Goal: Task Accomplishment & Management: Use online tool/utility

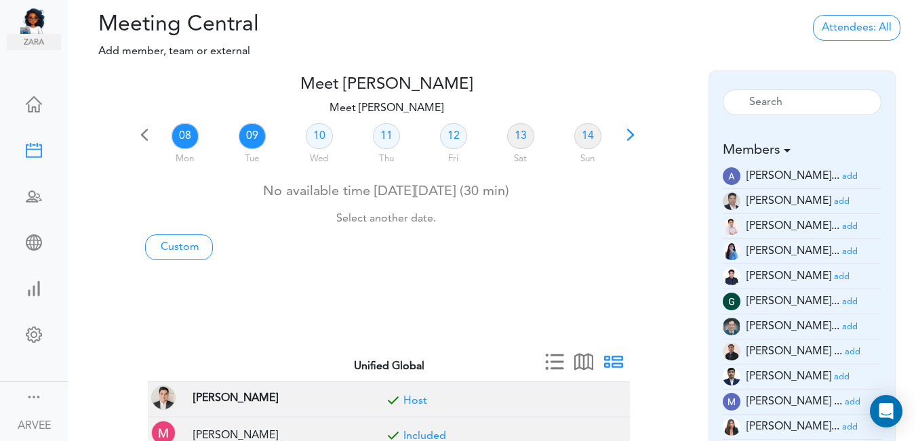
click at [250, 135] on link "09" at bounding box center [252, 136] width 27 height 26
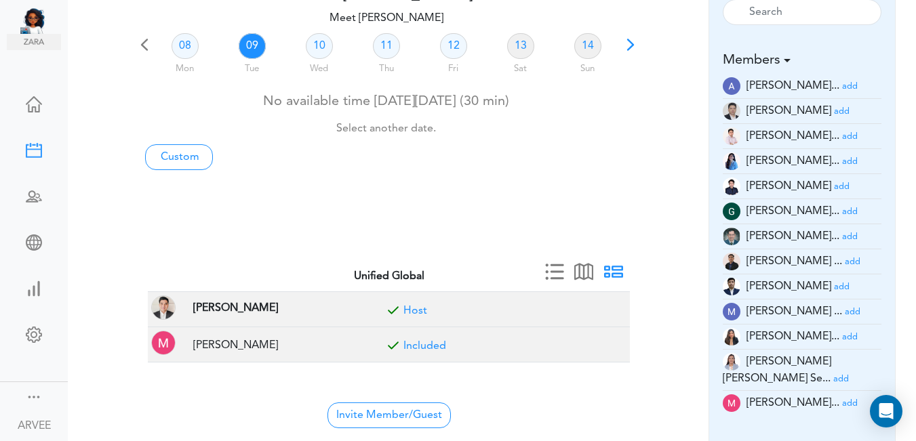
scroll to position [104, 0]
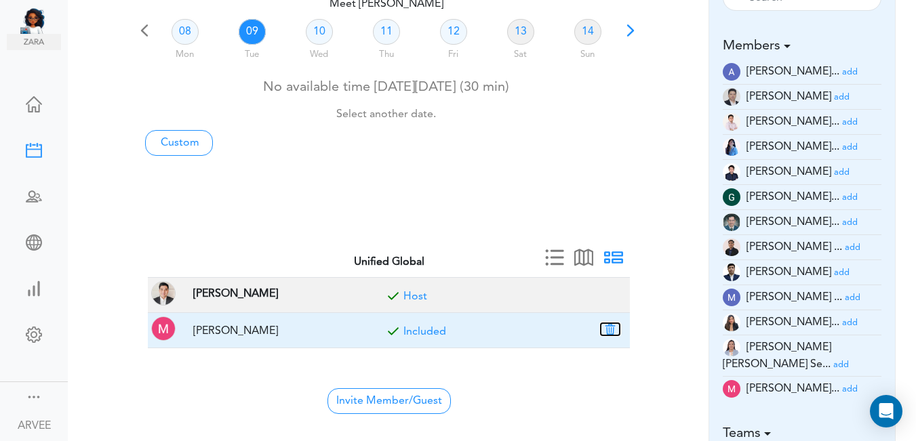
click at [612, 329] on button "button" at bounding box center [610, 329] width 19 height 12
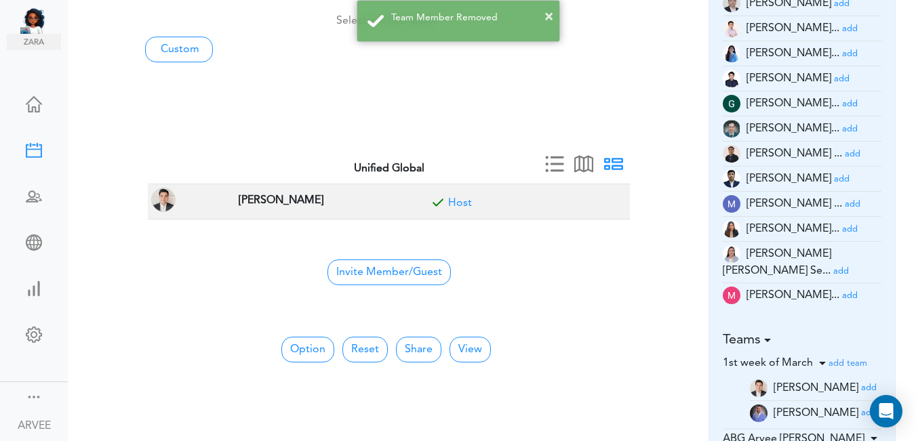
scroll to position [315, 0]
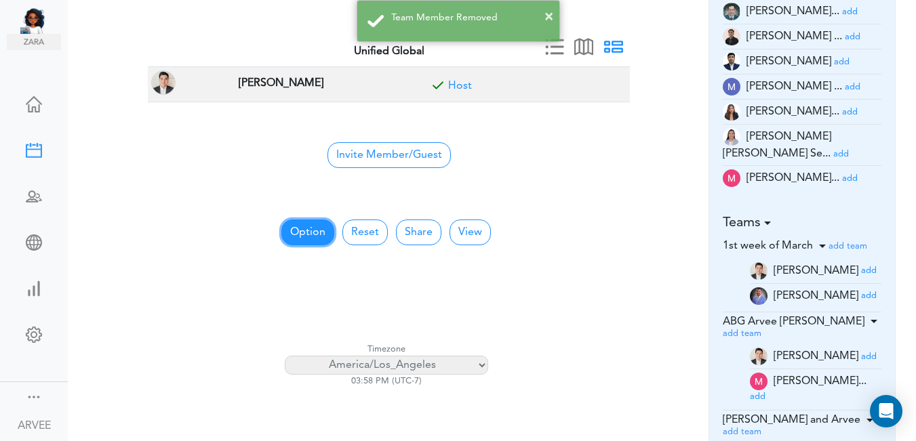
click at [292, 230] on button "Option" at bounding box center [307, 233] width 53 height 26
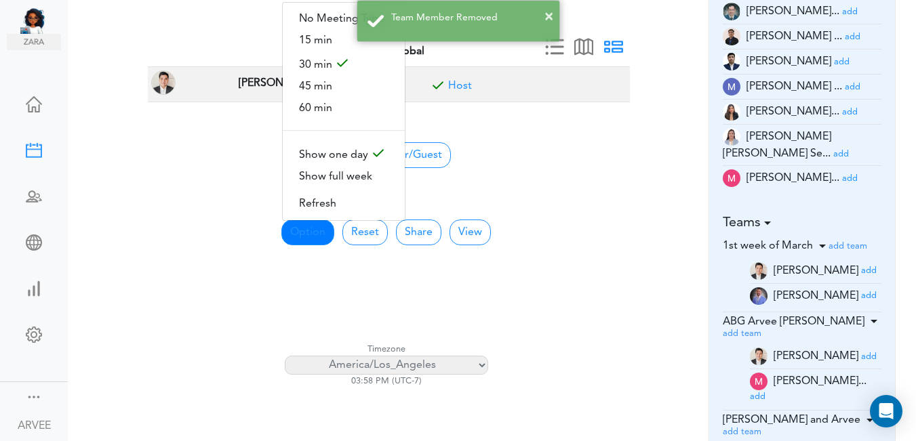
click at [612, 194] on div "Option No Meeting Type 15 min 30 min 45 min 60 min Show one day Show full week …" at bounding box center [386, 321] width 503 height 263
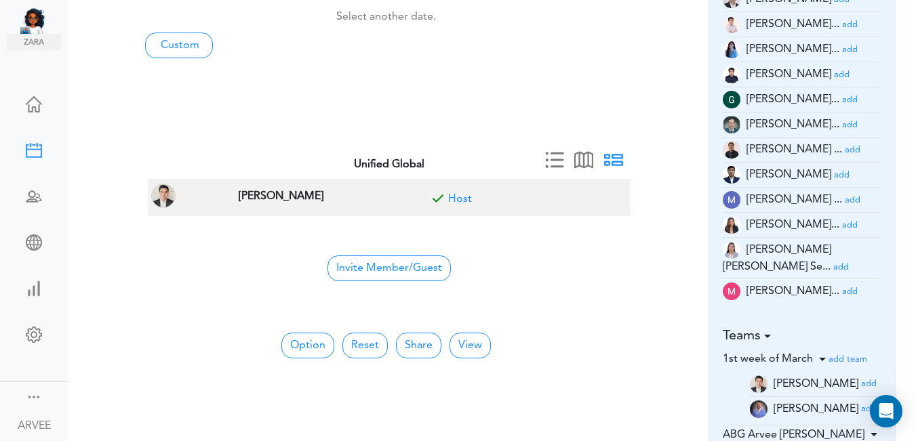
scroll to position [0, 0]
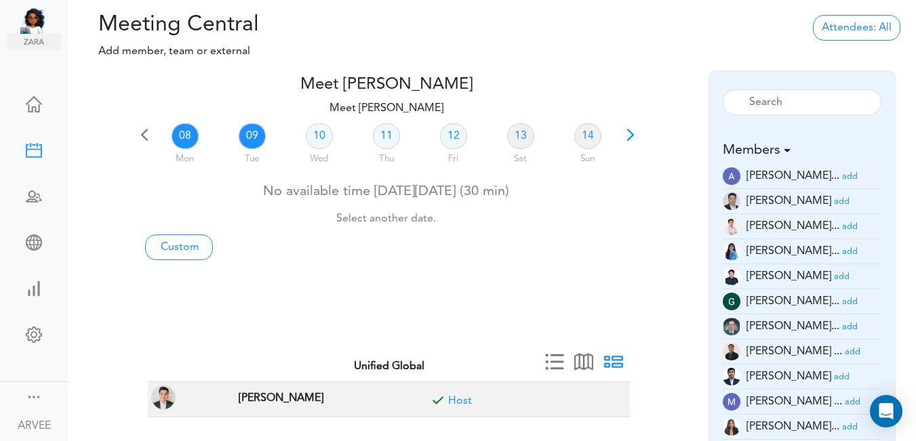
click at [250, 137] on link "09" at bounding box center [252, 136] width 27 height 26
click at [188, 244] on link "Custom" at bounding box center [179, 248] width 68 height 26
type input "Meet [PERSON_NAME]"
type input "[URL][DOMAIN_NAME][SECURITY_DATA]"
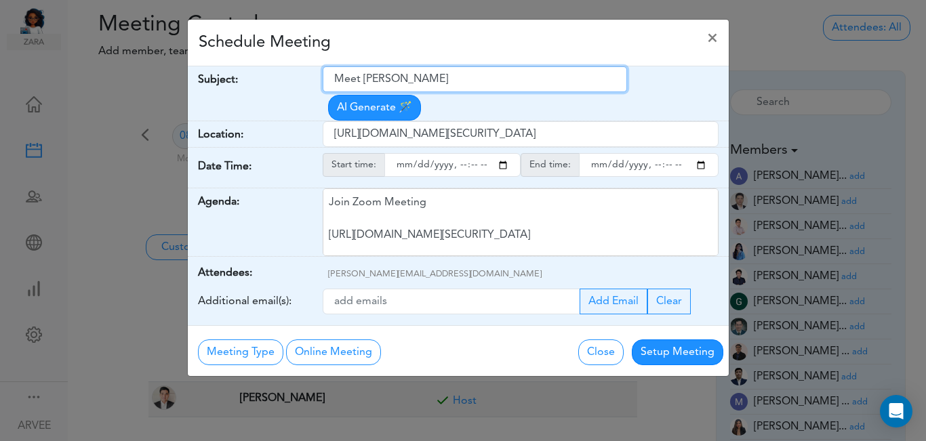
drag, startPoint x: 332, startPoint y: 78, endPoint x: 466, endPoint y: 68, distance: 133.9
click at [466, 68] on input "Meet [PERSON_NAME]" at bounding box center [475, 79] width 304 height 26
paste input "Internal Call - [PERSON_NAME] : 2024 Tax Return"
type input "Internal Call - [PERSON_NAME] : 2024 Tax Return"
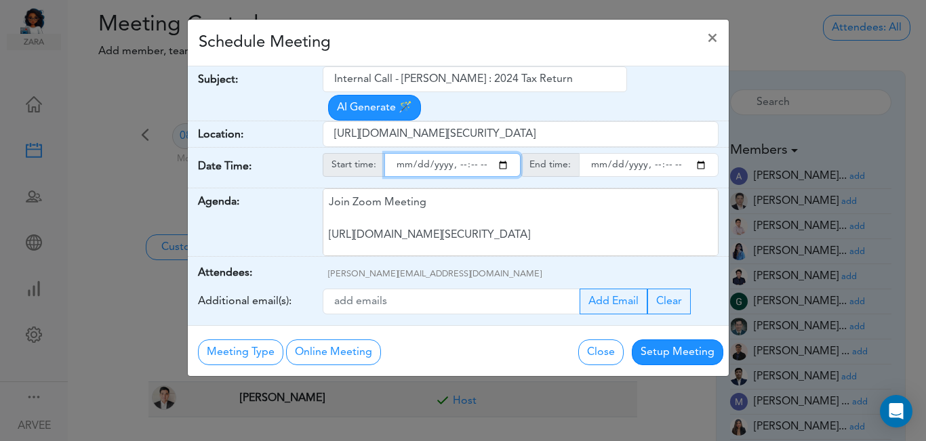
click at [504, 153] on input "starttime" at bounding box center [453, 165] width 136 height 24
click at [458, 153] on input "starttime" at bounding box center [453, 165] width 136 height 24
type input "[DATE]T21:04"
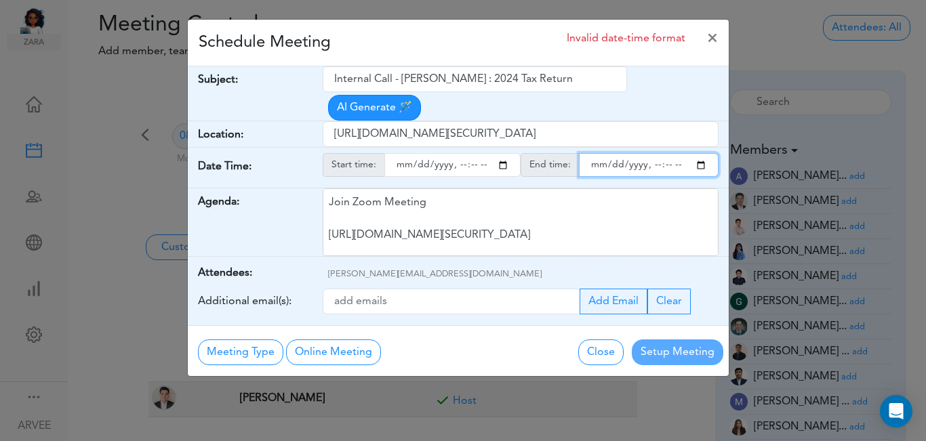
click at [696, 153] on input "endtime" at bounding box center [649, 165] width 140 height 24
click at [669, 153] on input "endtime" at bounding box center [649, 165] width 140 height 24
type input "[DATE]T22:00"
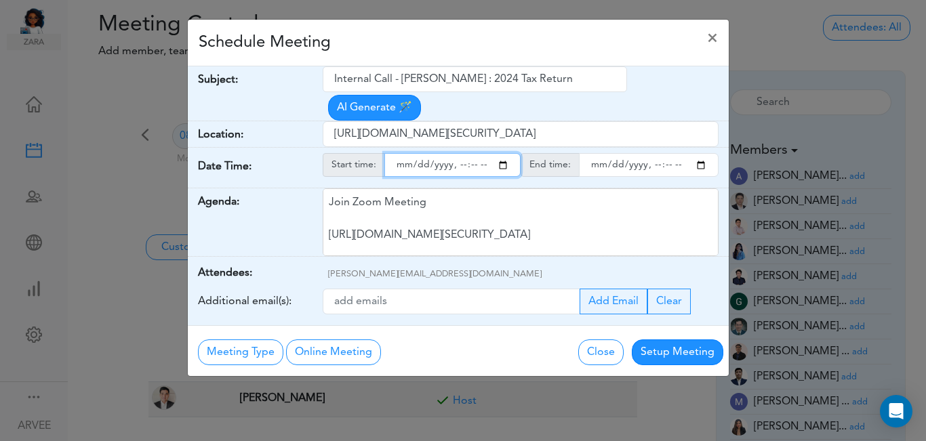
click at [476, 153] on input "starttime" at bounding box center [453, 165] width 136 height 24
type input "[DATE]T21:30"
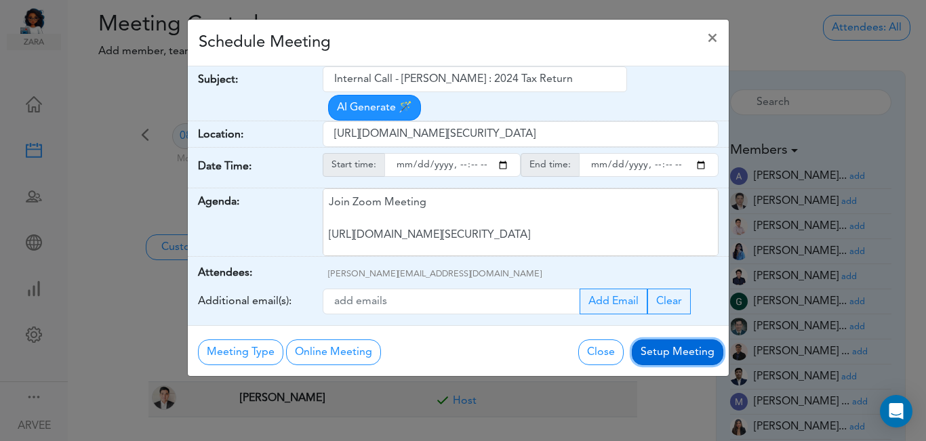
click at [667, 340] on button "Setup Meeting" at bounding box center [678, 353] width 92 height 26
